Goal: Task Accomplishment & Management: Manage account settings

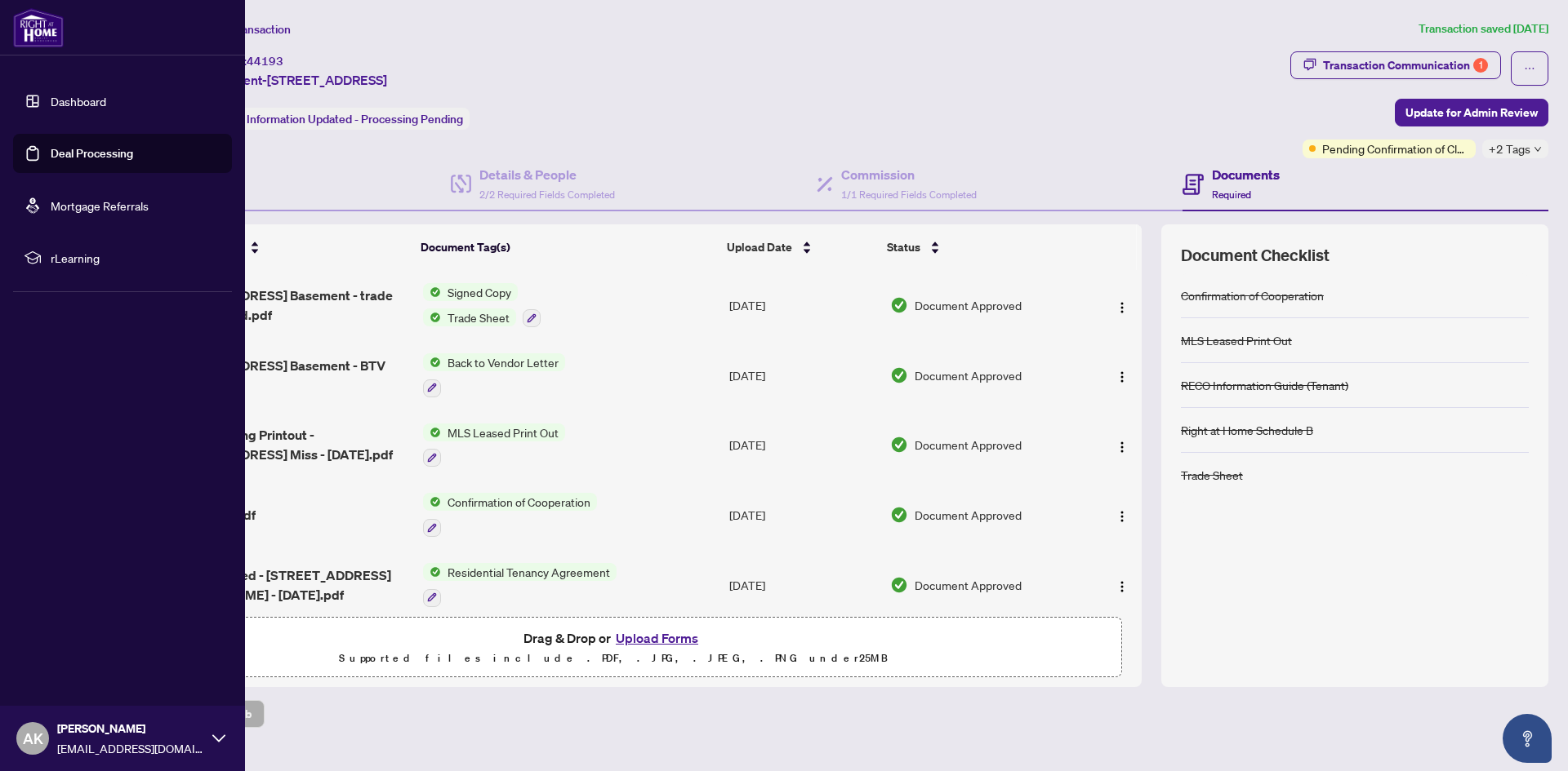
click at [50, 146] on link "Deal Processing" at bounding box center [91, 153] width 82 height 15
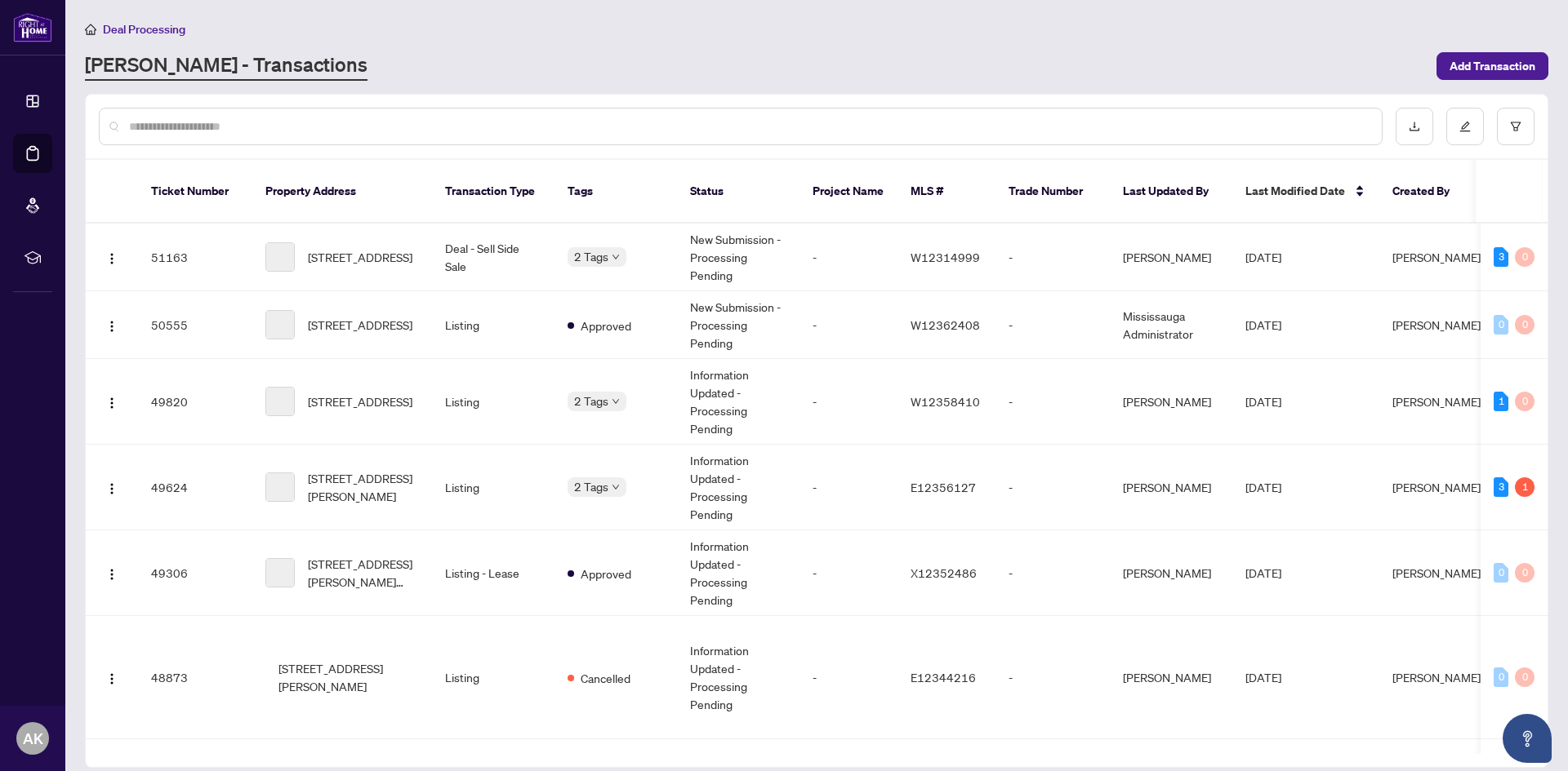
click at [410, 115] on div at bounding box center [740, 126] width 1283 height 37
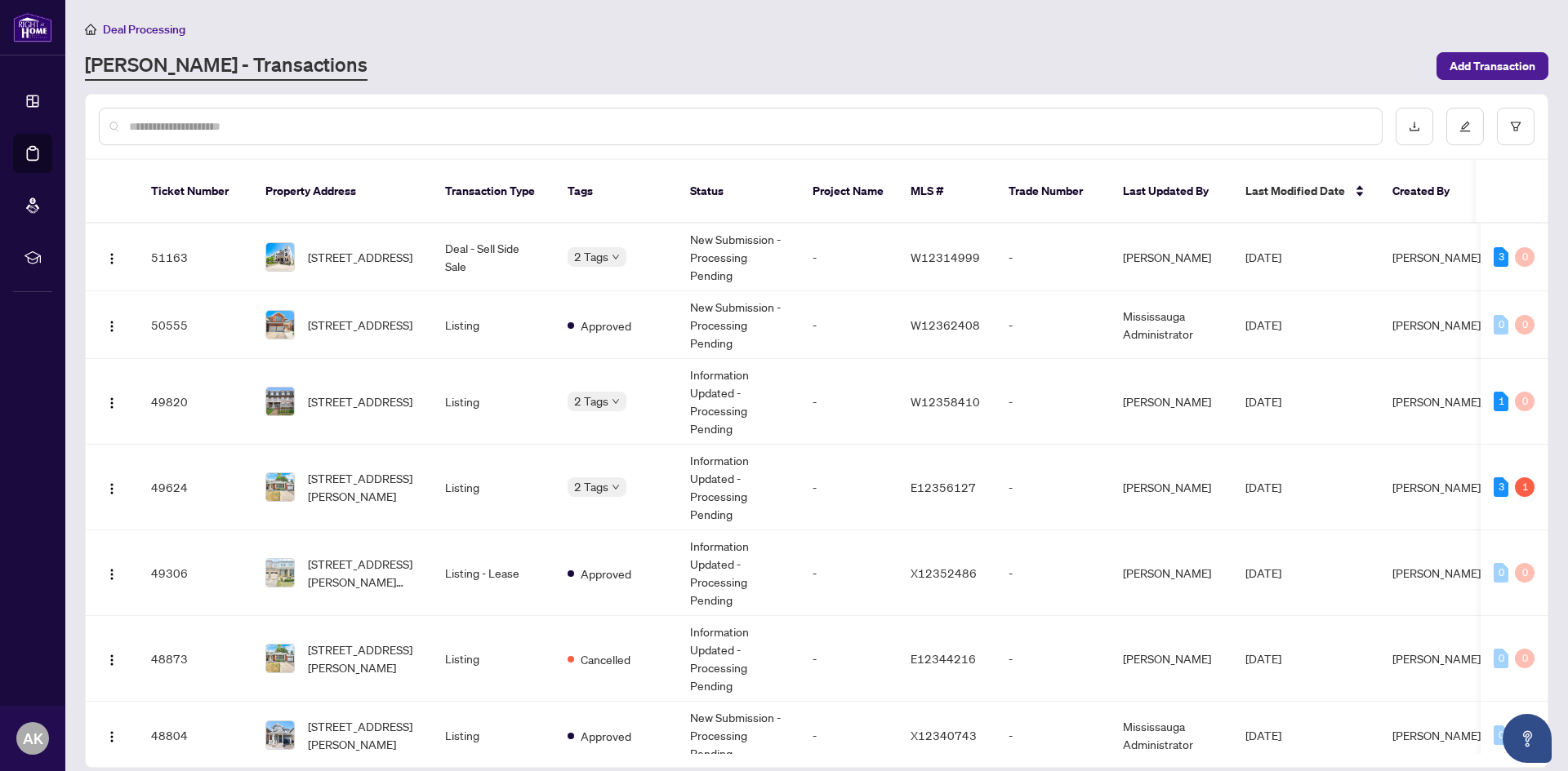
click at [410, 115] on div at bounding box center [740, 126] width 1283 height 37
click at [403, 120] on input "text" at bounding box center [749, 126] width 1239 height 18
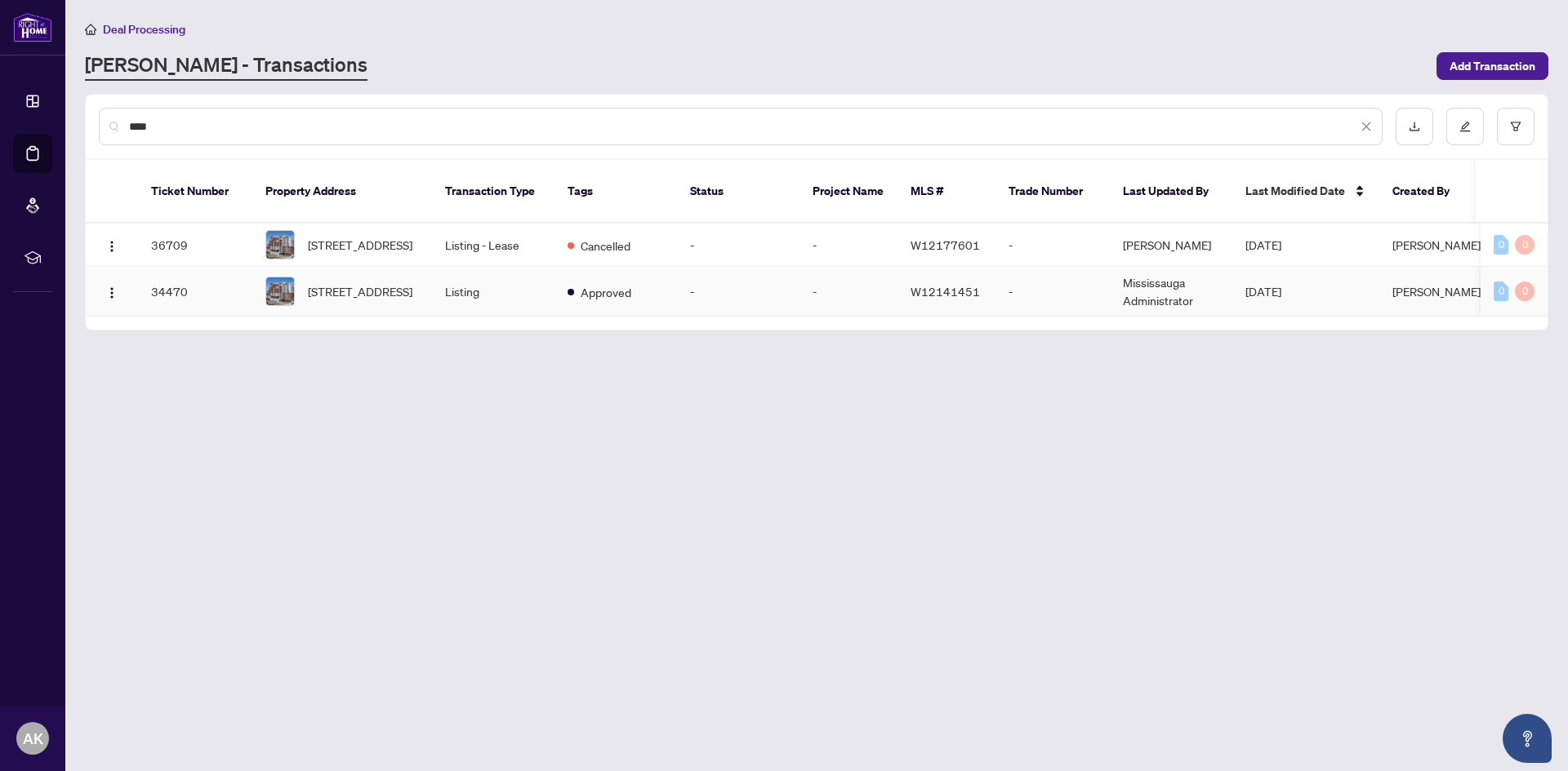
type input "****"
click at [498, 281] on td "Listing" at bounding box center [493, 291] width 122 height 49
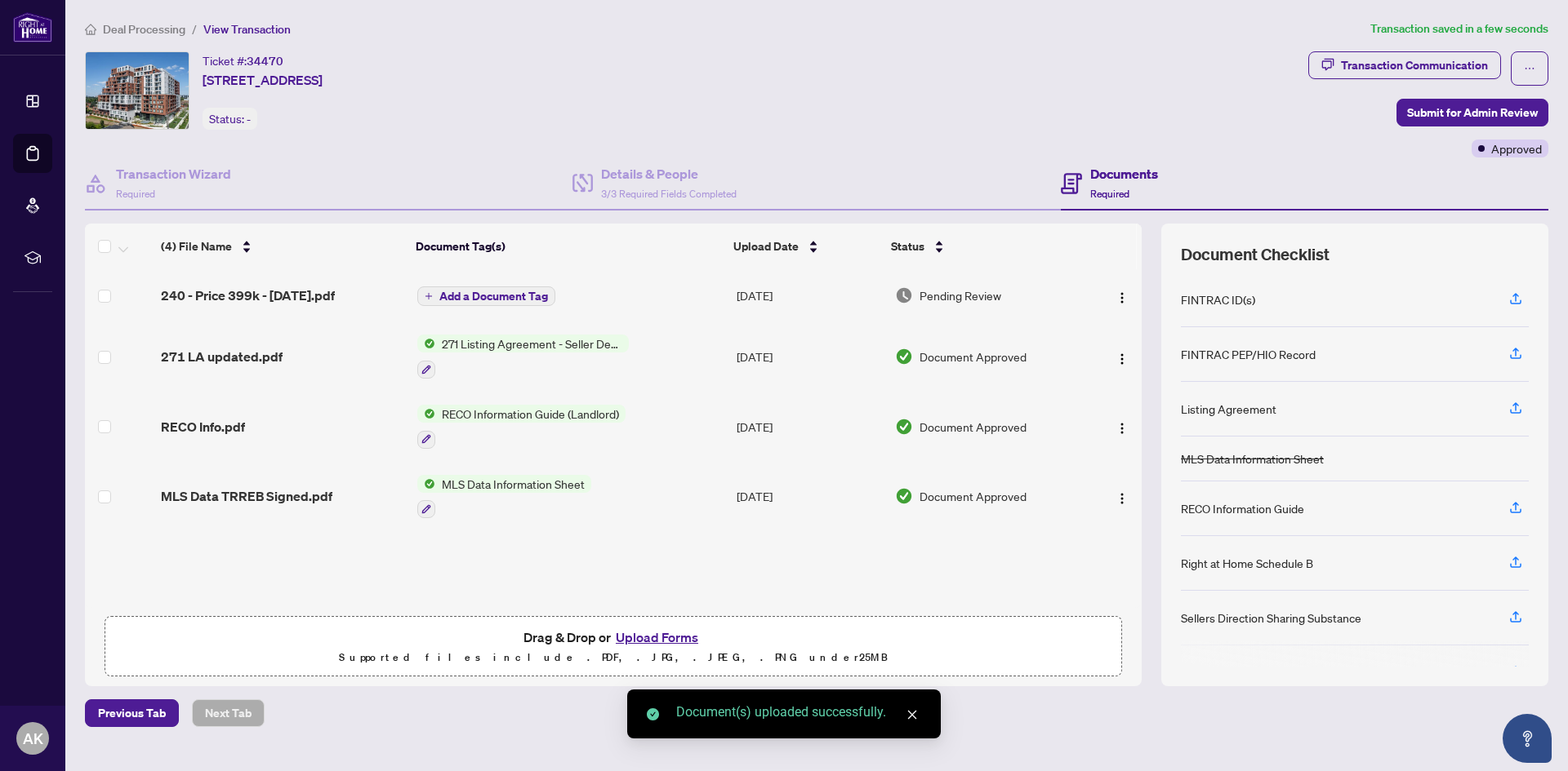
click at [436, 301] on button "Add a Document Tag" at bounding box center [486, 296] width 138 height 20
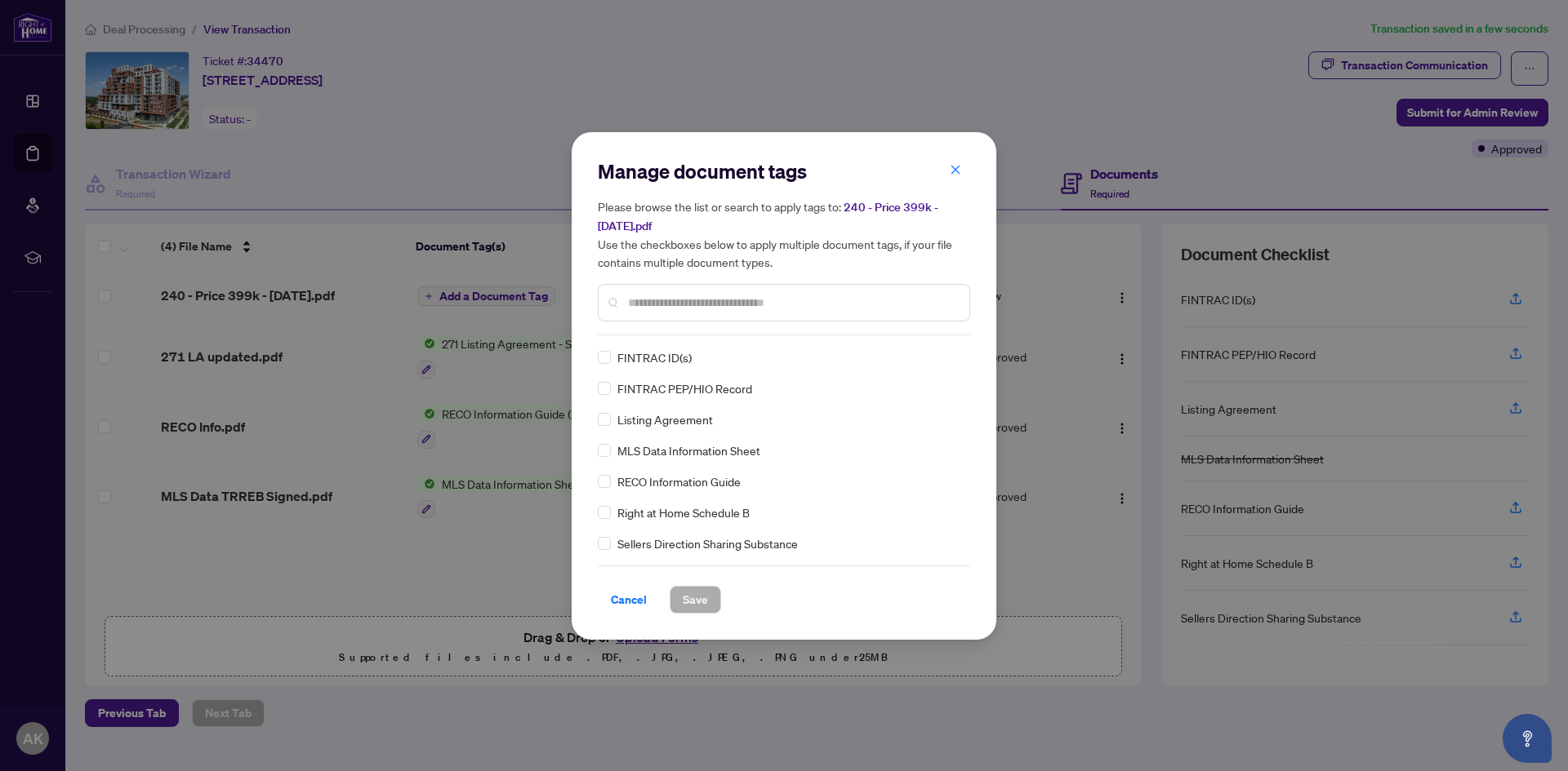
click at [653, 297] on input "text" at bounding box center [792, 303] width 328 height 18
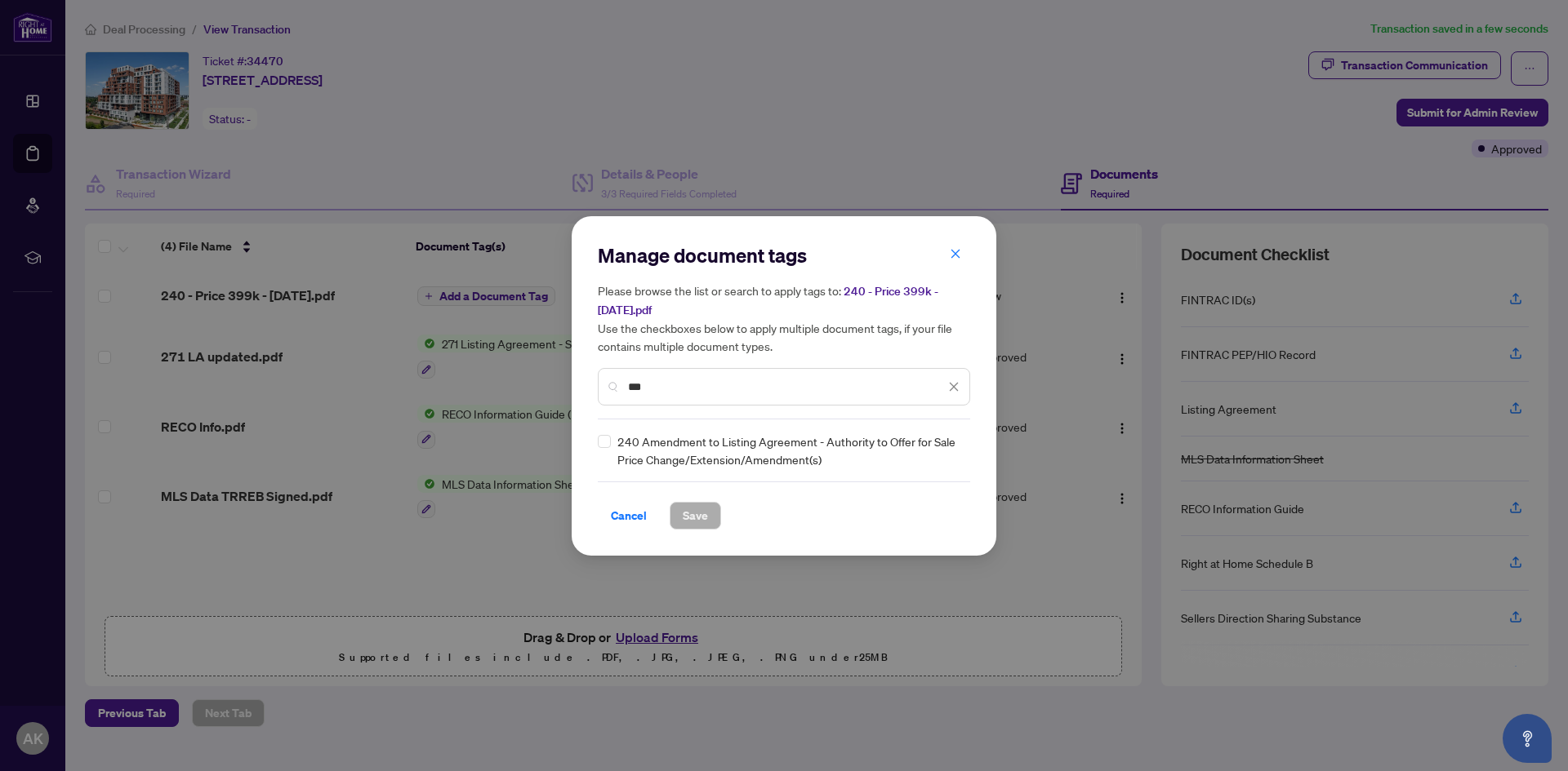
type input "***"
click at [705, 522] on span "Save" at bounding box center [695, 516] width 25 height 26
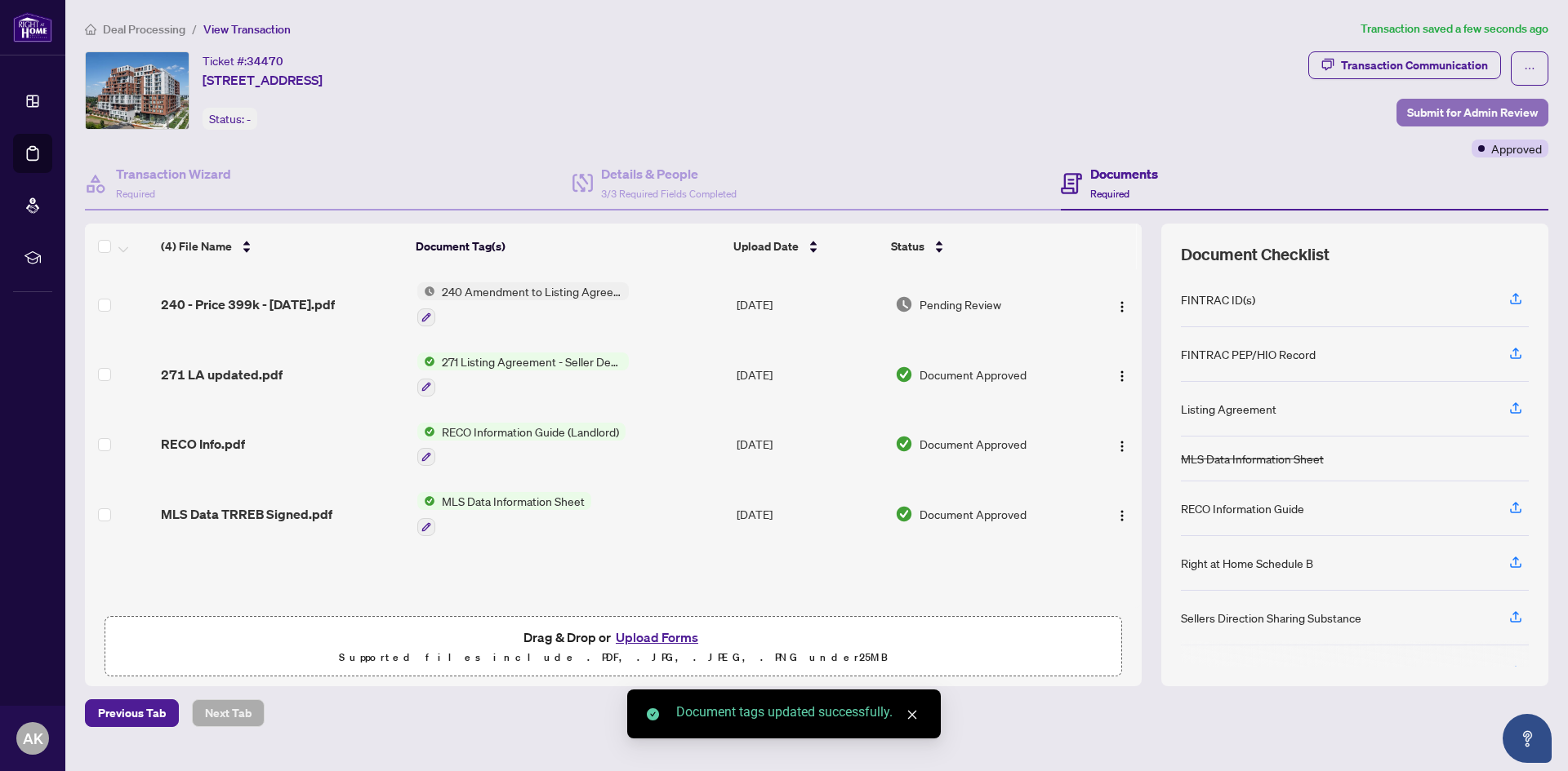
click at [1505, 100] on span "Submit for Admin Review" at bounding box center [1472, 113] width 131 height 26
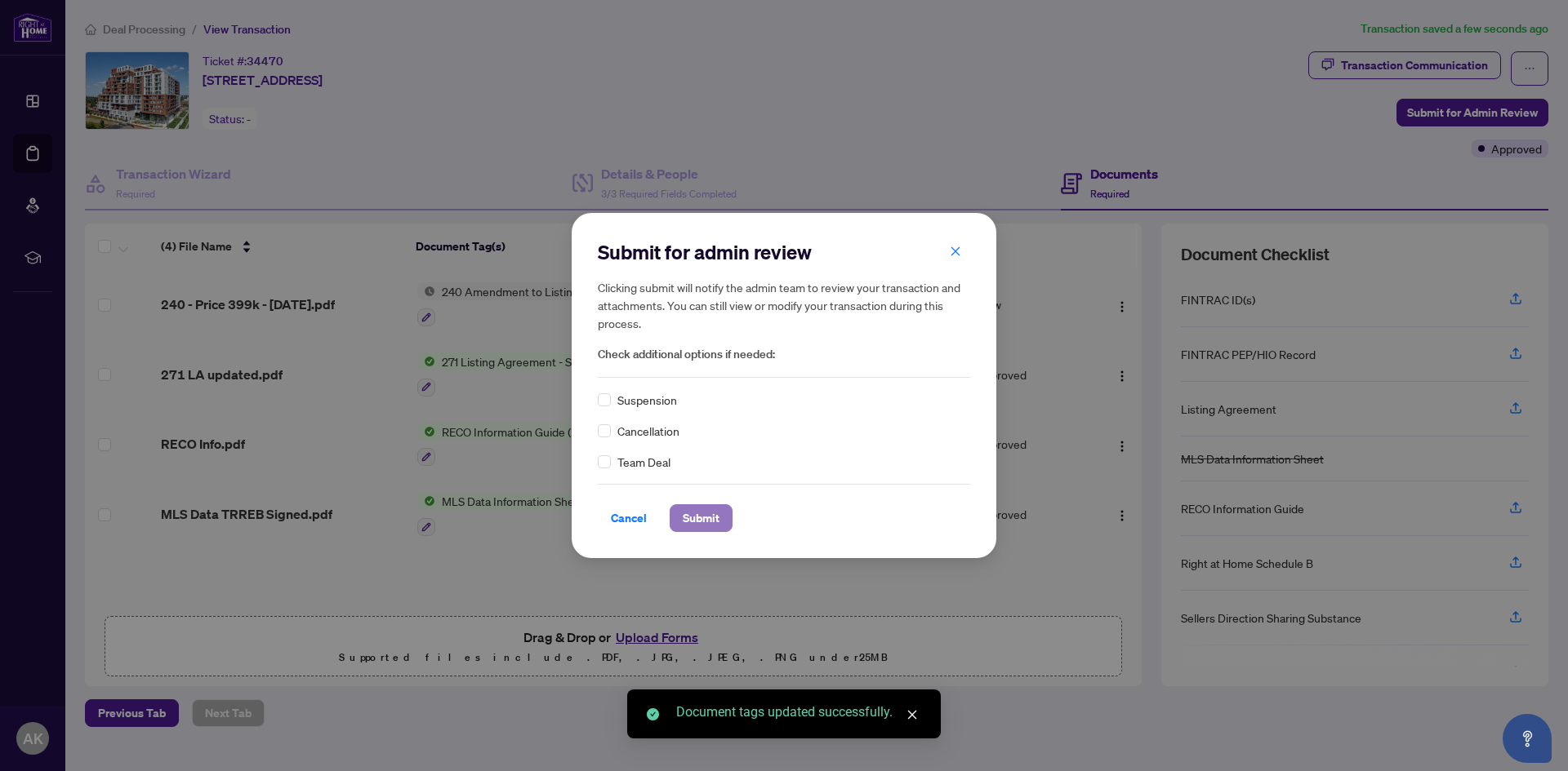
click at [705, 517] on span "Submit" at bounding box center [701, 518] width 36 height 26
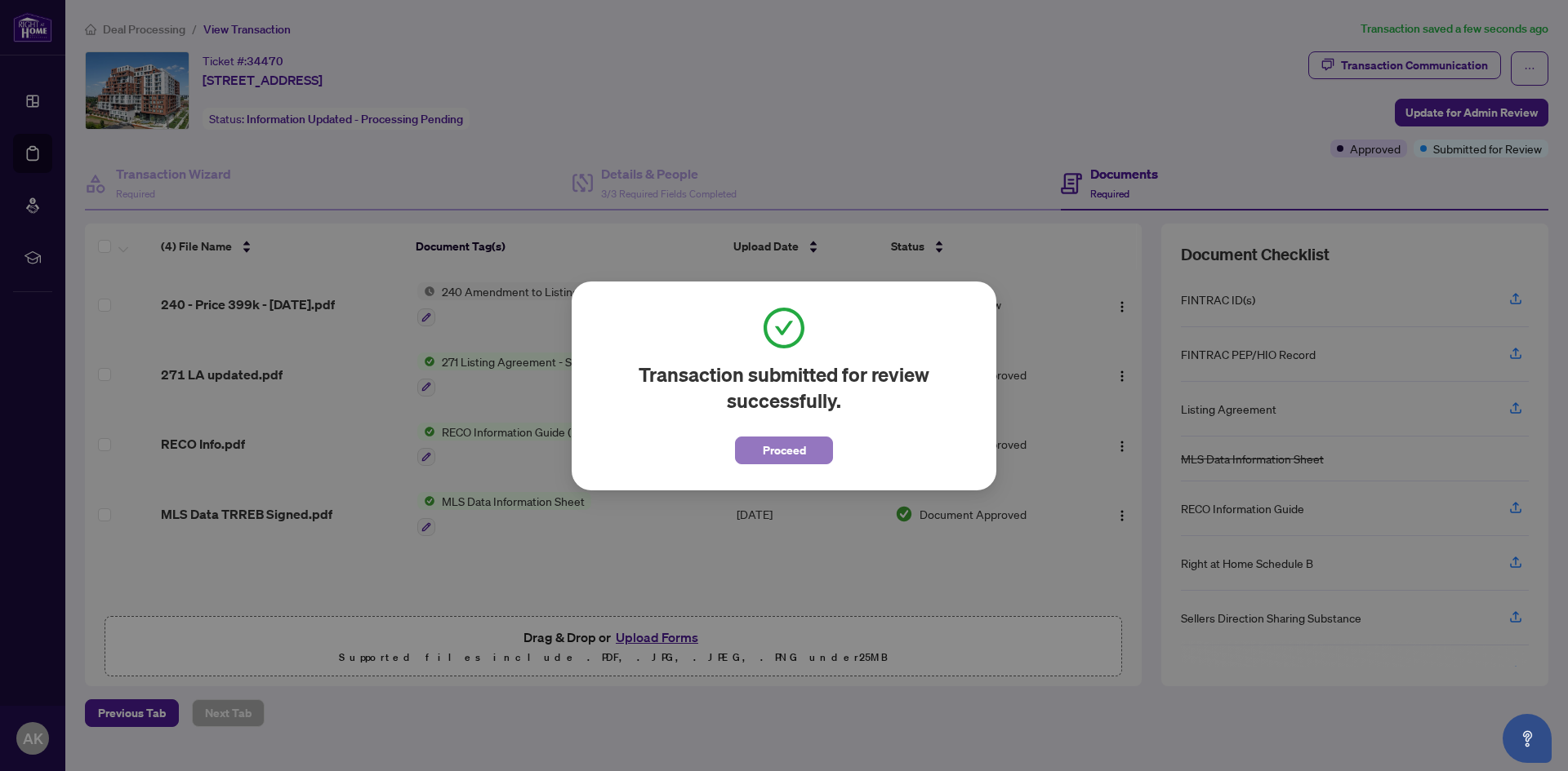
click at [759, 454] on button "Proceed" at bounding box center [784, 450] width 98 height 28
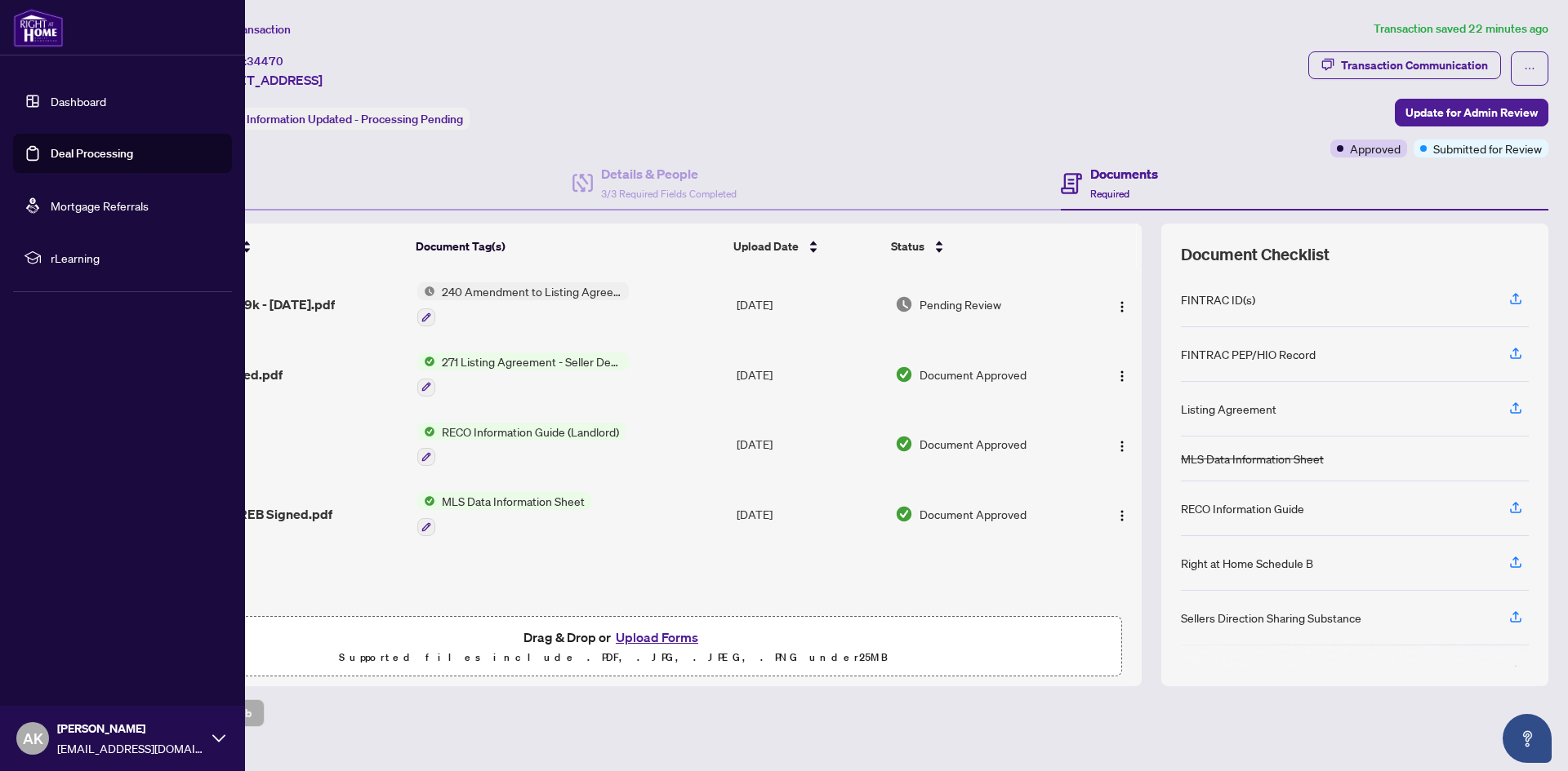
click at [68, 158] on link "Deal Processing" at bounding box center [91, 153] width 82 height 15
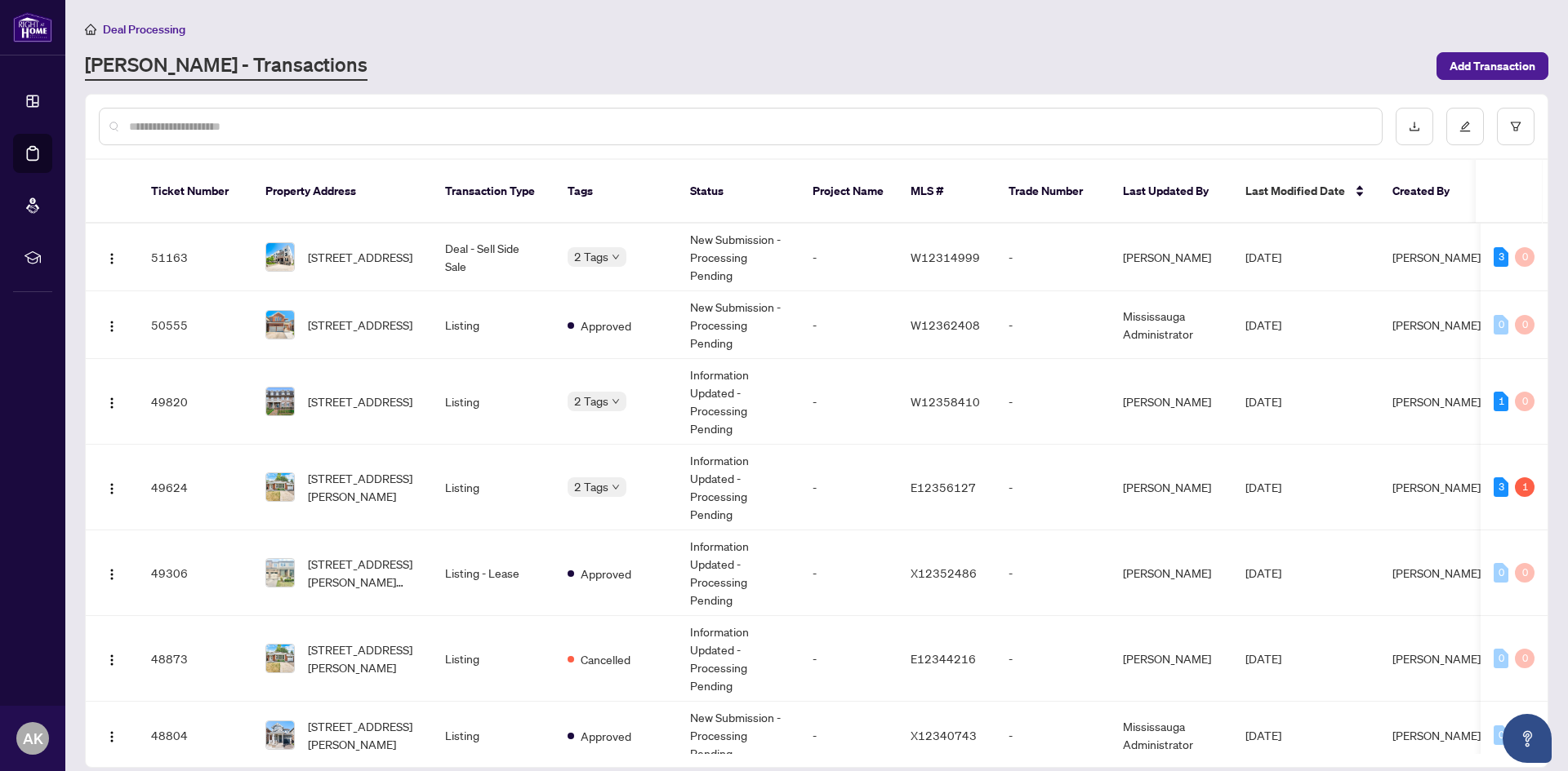
click at [396, 131] on input "text" at bounding box center [749, 126] width 1239 height 18
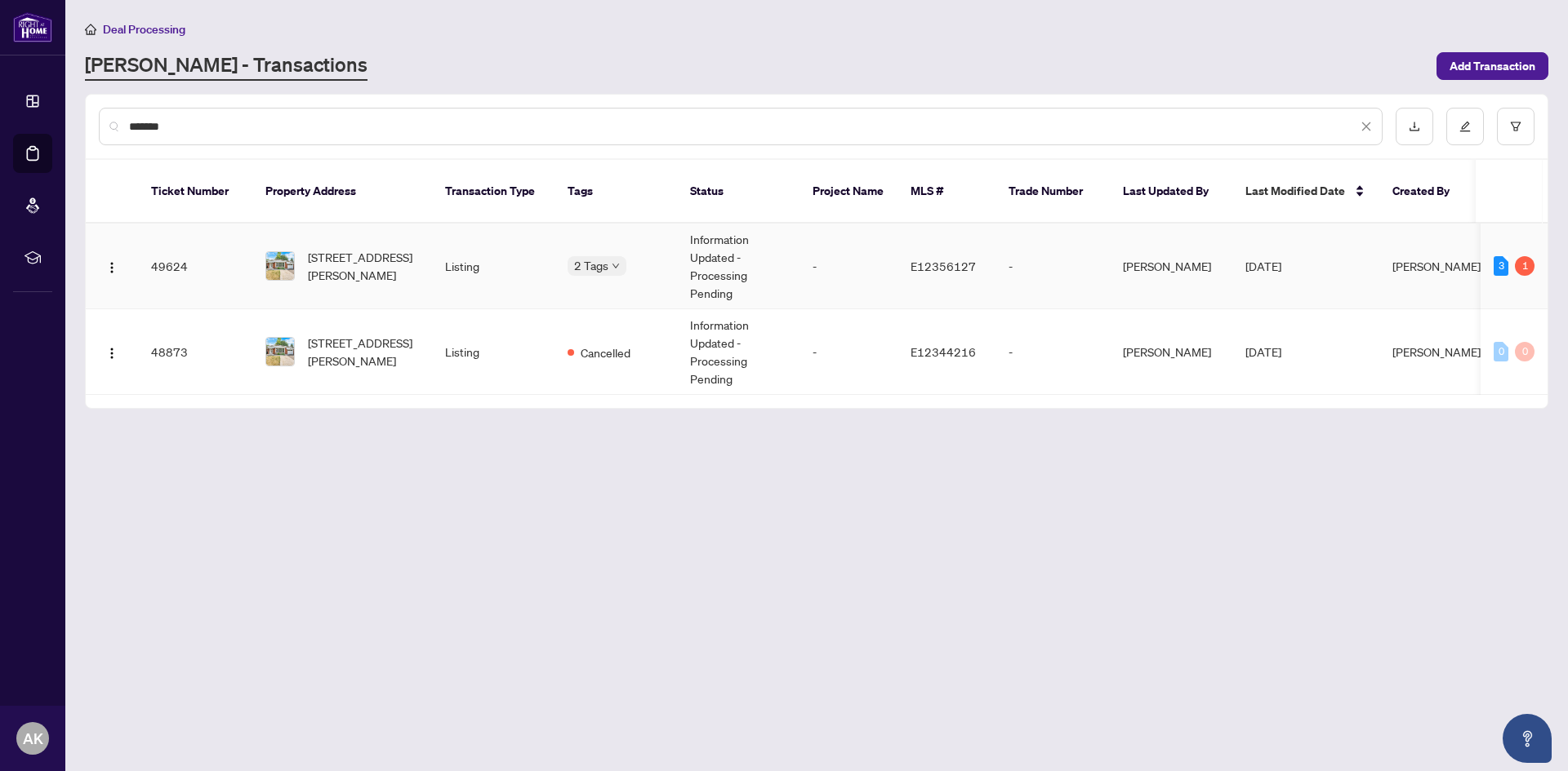
type input "*******"
click at [436, 265] on td "Listing" at bounding box center [493, 266] width 122 height 86
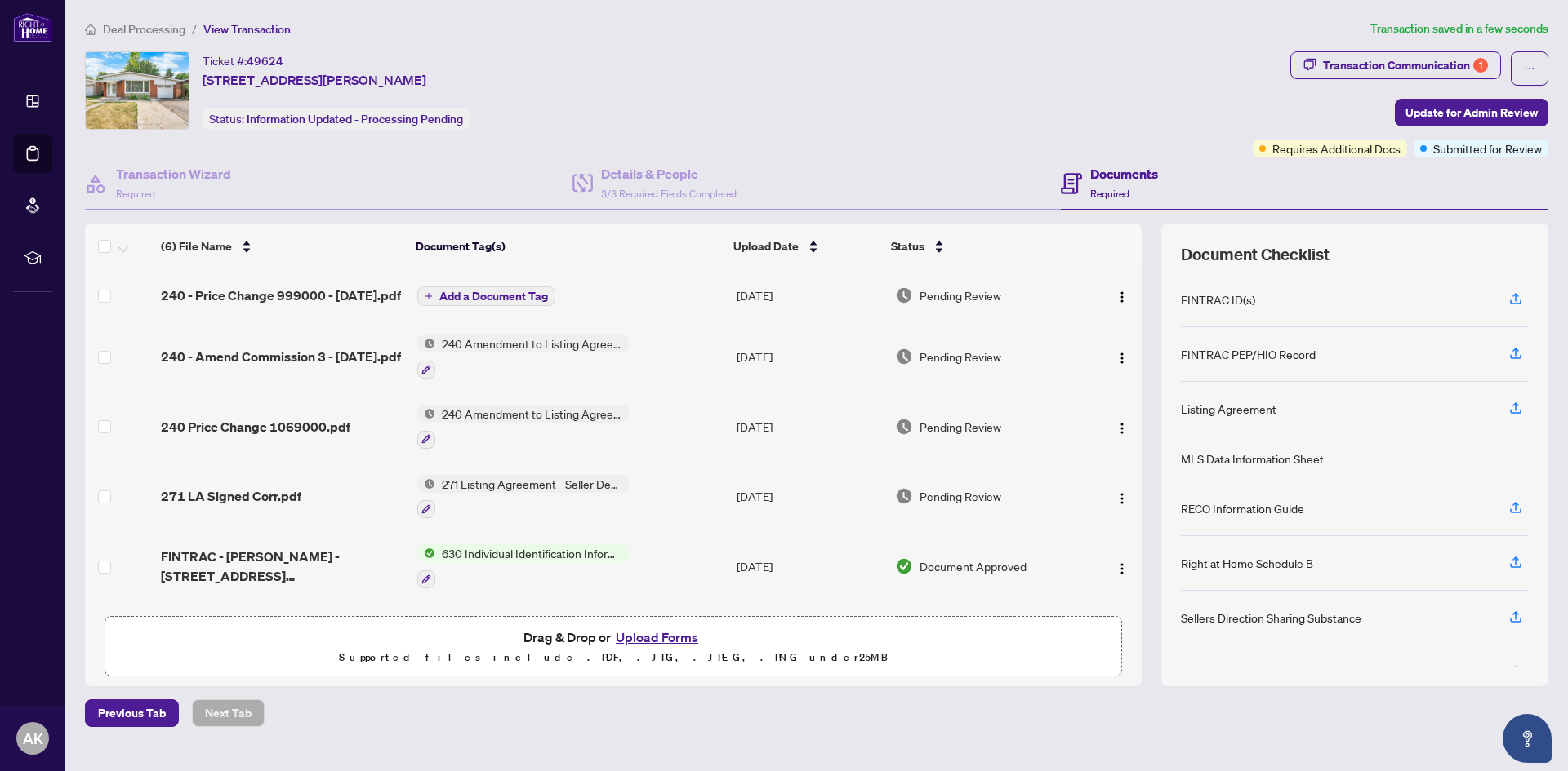
click at [487, 301] on span "Add a Document Tag" at bounding box center [493, 296] width 108 height 11
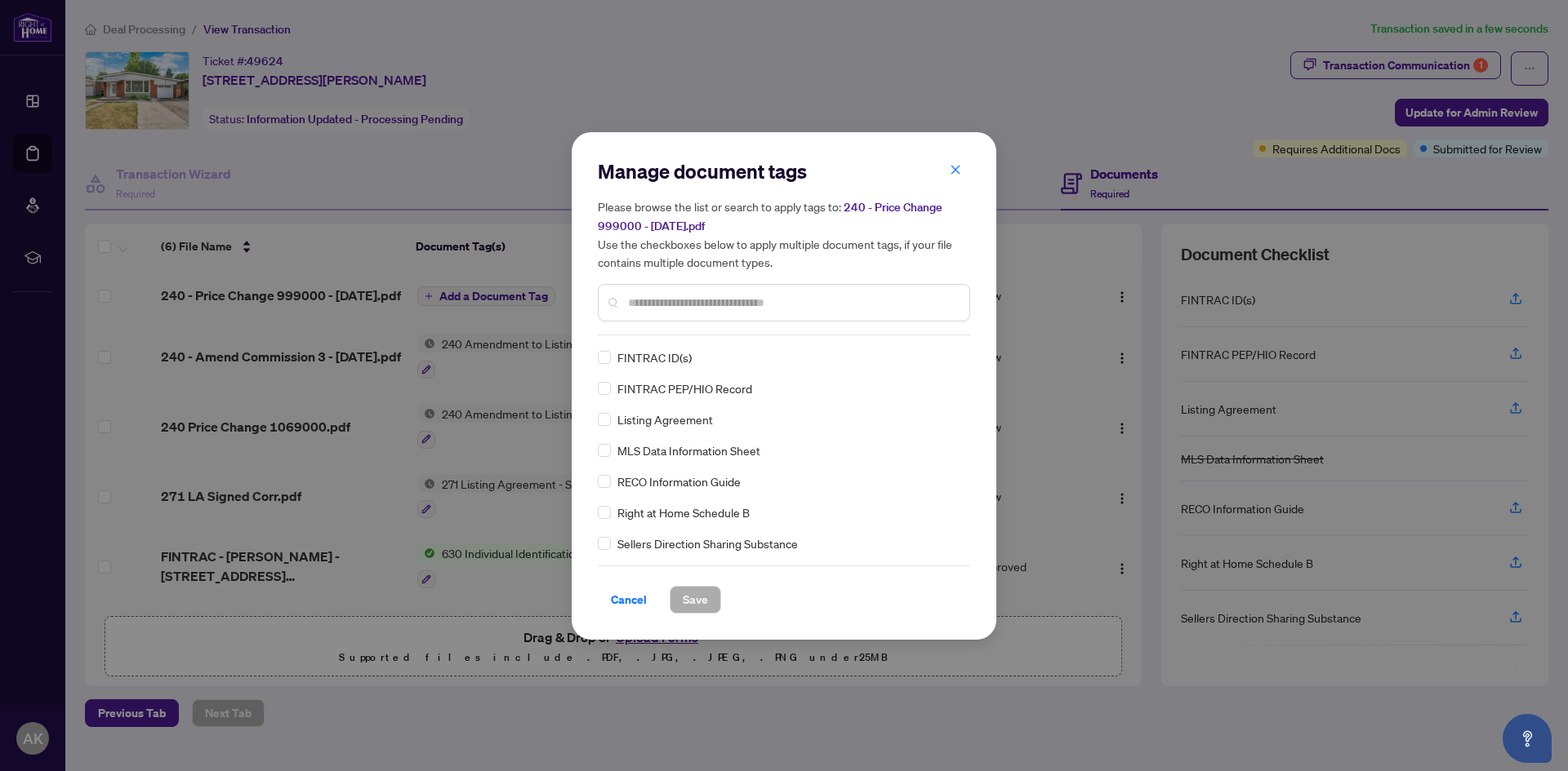
click at [793, 304] on input "text" at bounding box center [792, 303] width 328 height 18
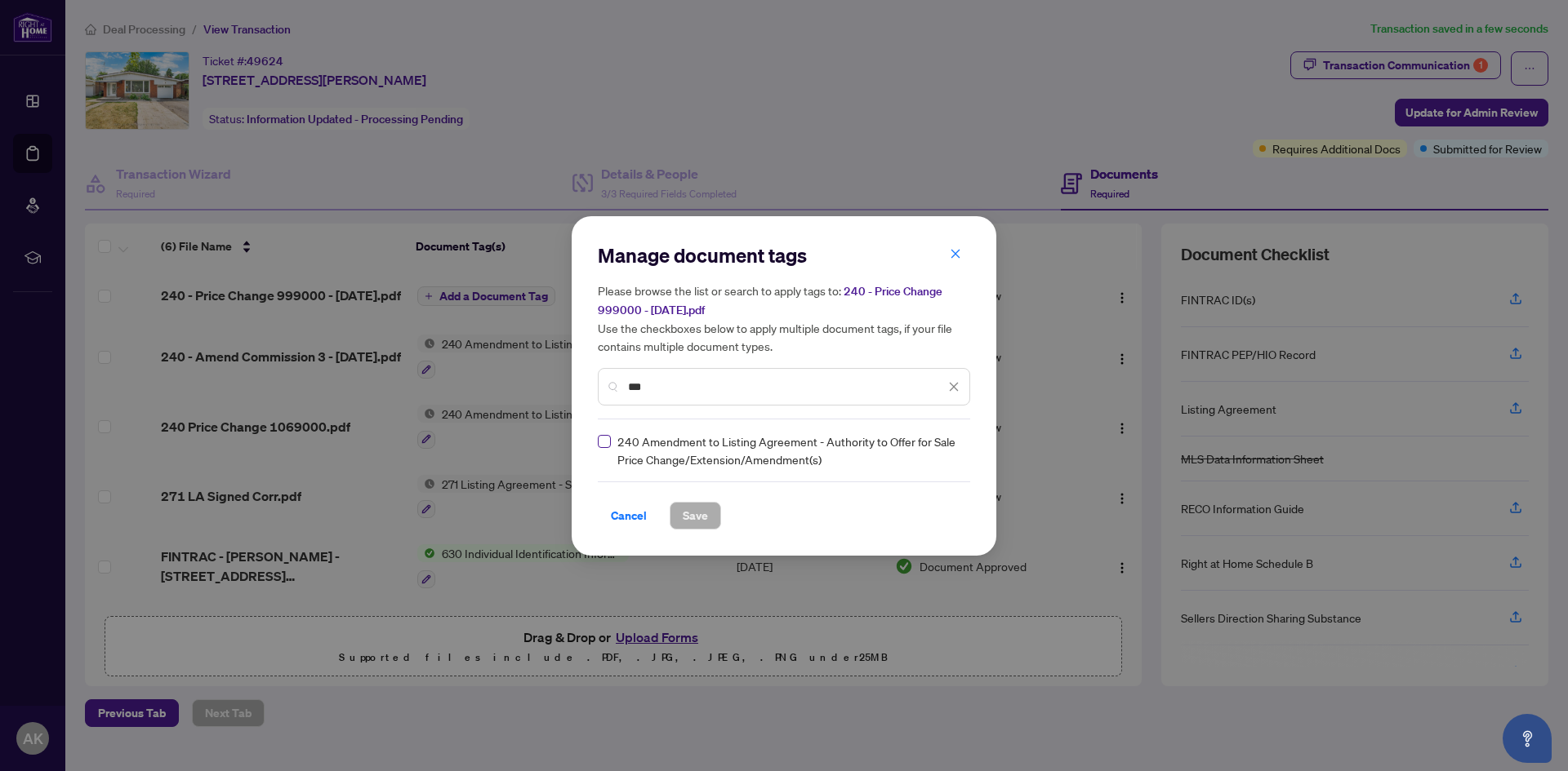
type input "***"
click at [694, 511] on span "Save" at bounding box center [695, 516] width 25 height 26
